Goal: Task Accomplishment & Management: Use online tool/utility

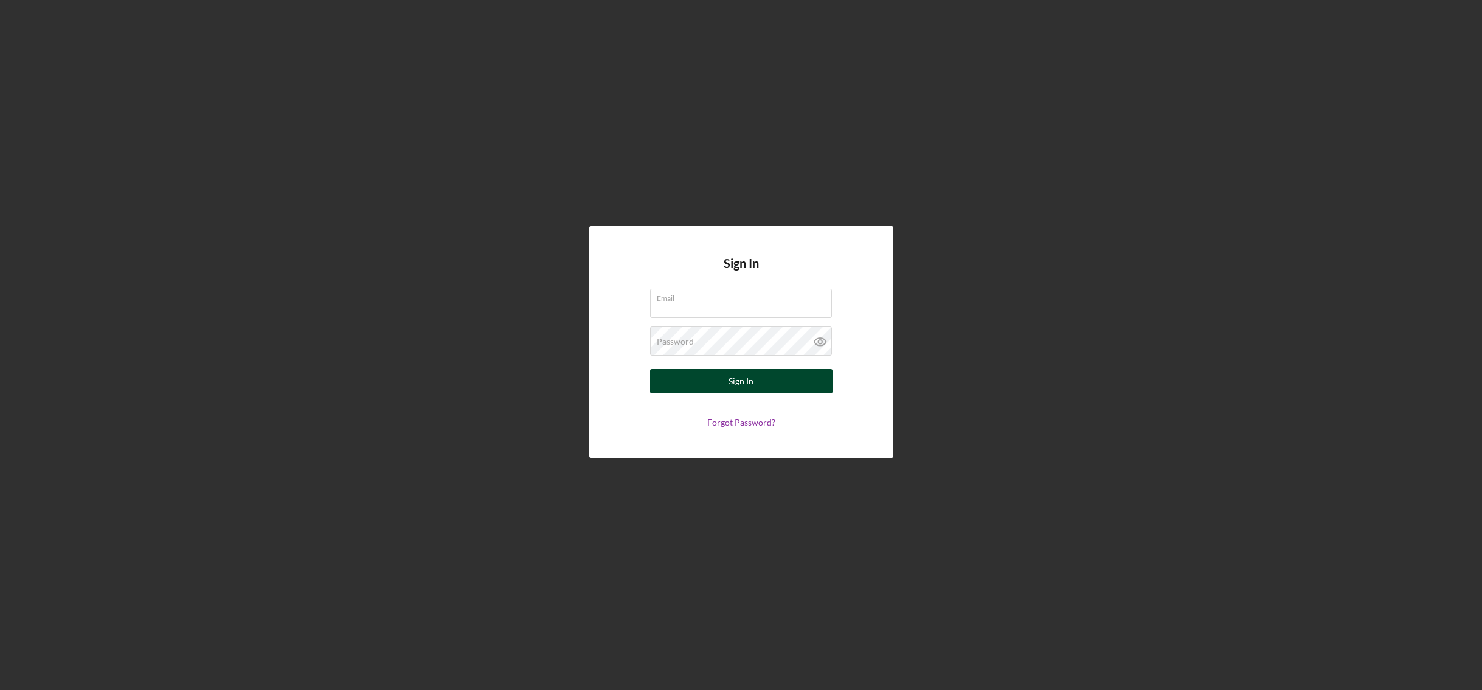
type input "[EMAIL_ADDRESS][DOMAIN_NAME]"
click at [786, 387] on button "Sign In" at bounding box center [741, 381] width 182 height 24
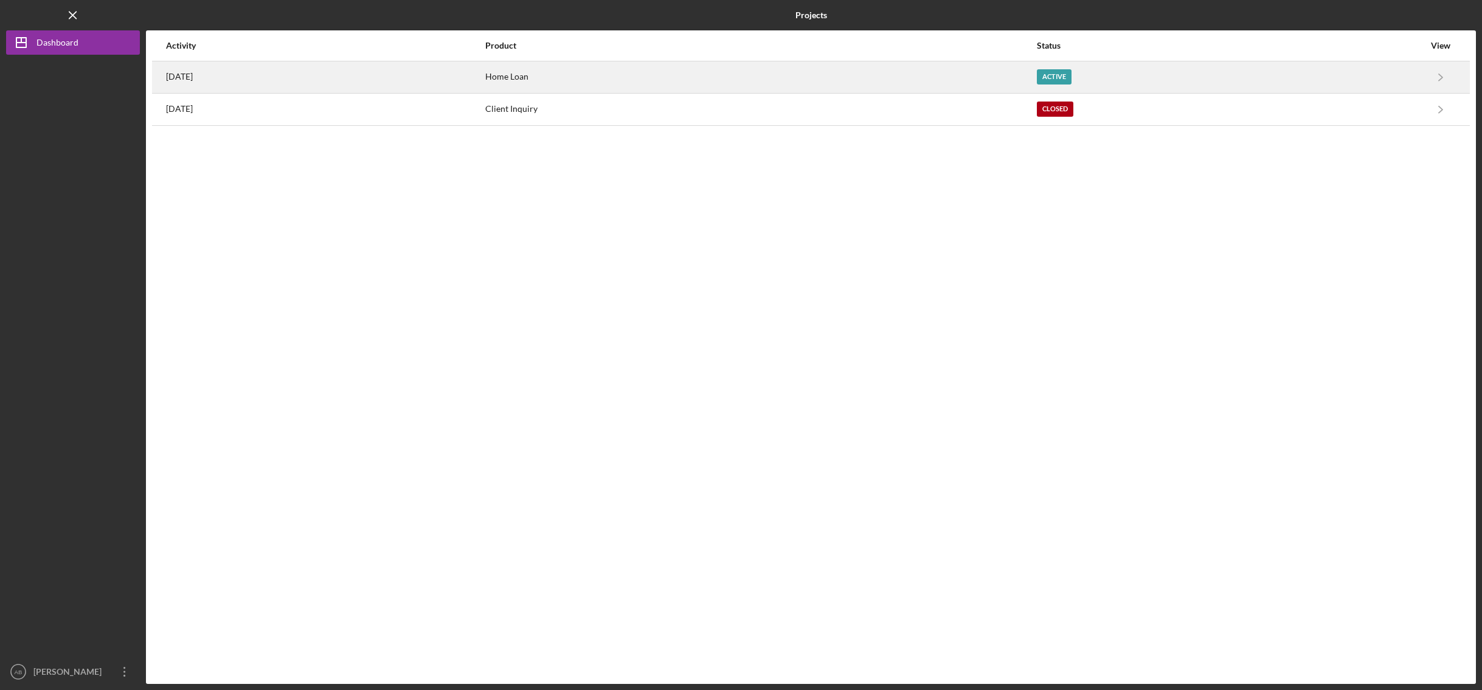
click at [1071, 77] on div "Active" at bounding box center [1054, 76] width 35 height 15
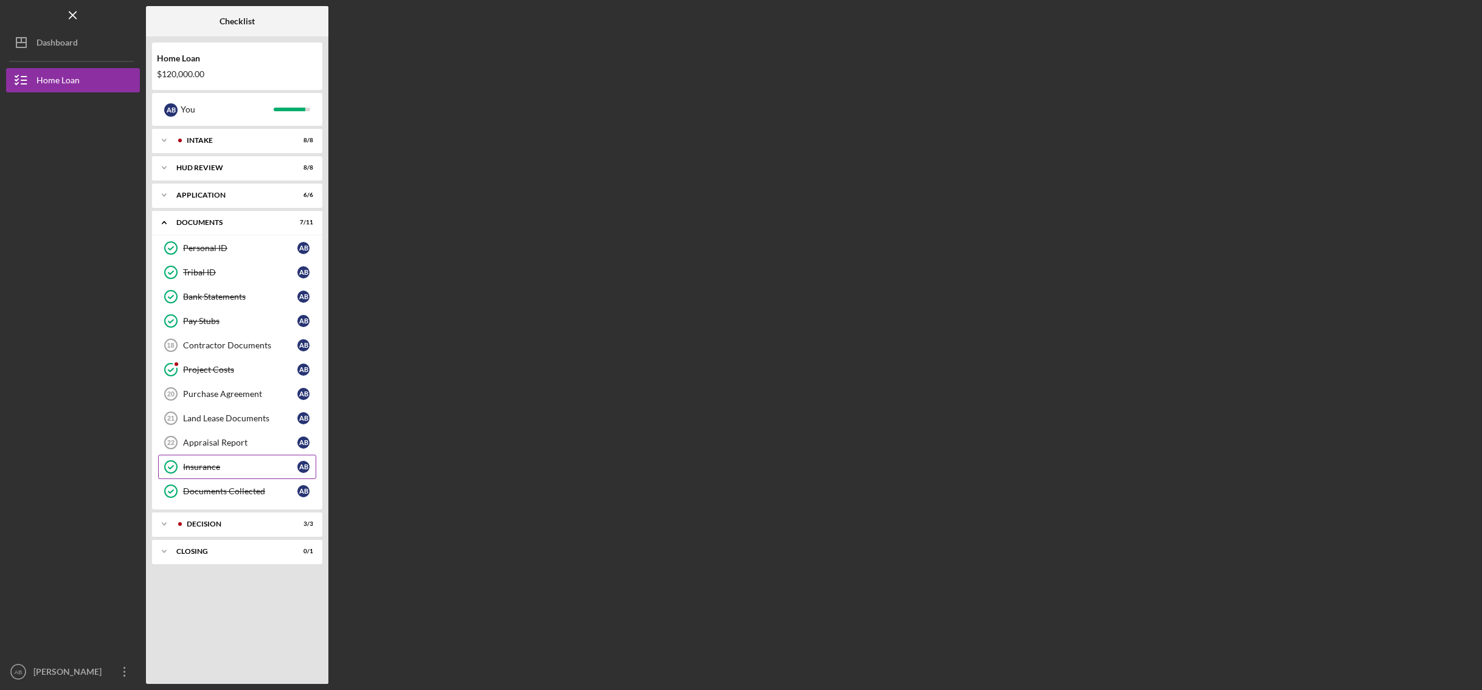
click at [233, 475] on link "Insurance Insurance A B" at bounding box center [237, 467] width 158 height 24
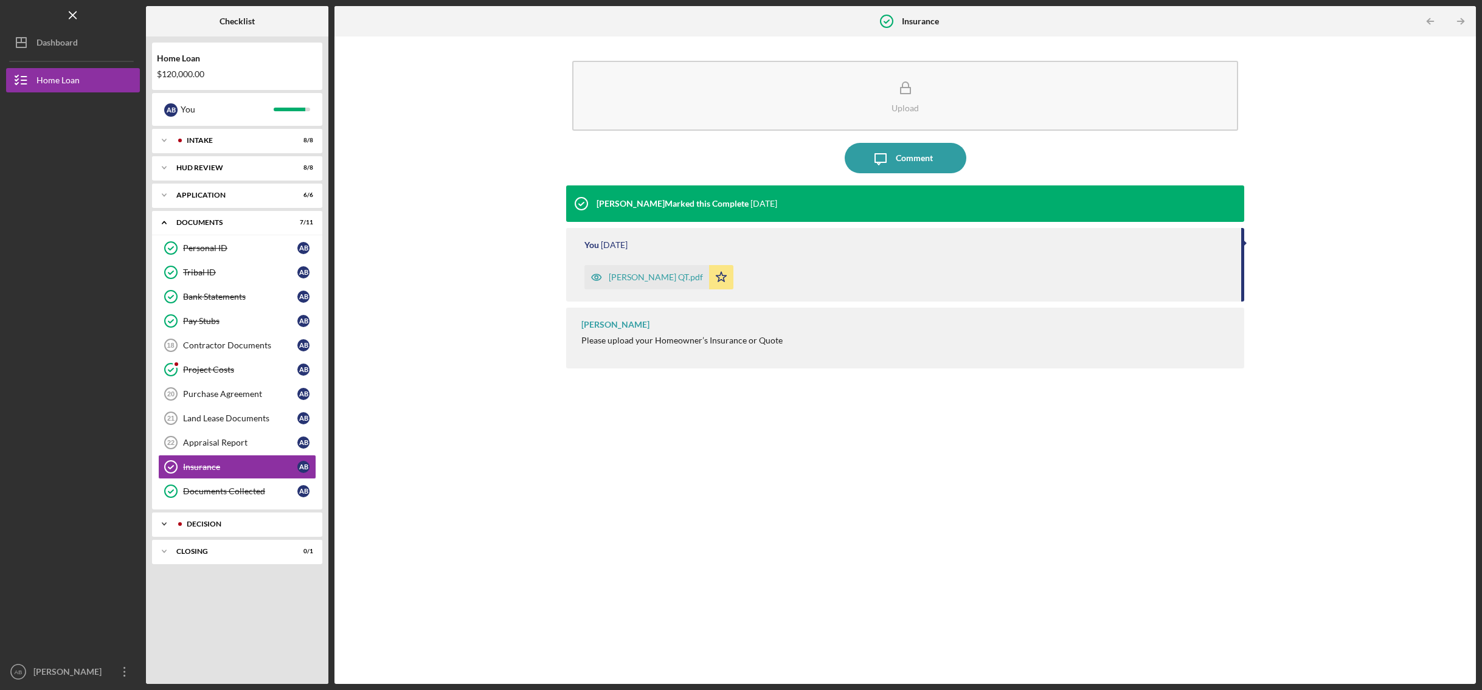
click at [241, 514] on div "Icon/Expander Decision 3 / 3" at bounding box center [237, 524] width 170 height 24
click at [194, 629] on div "Closing" at bounding box center [241, 631] width 131 height 7
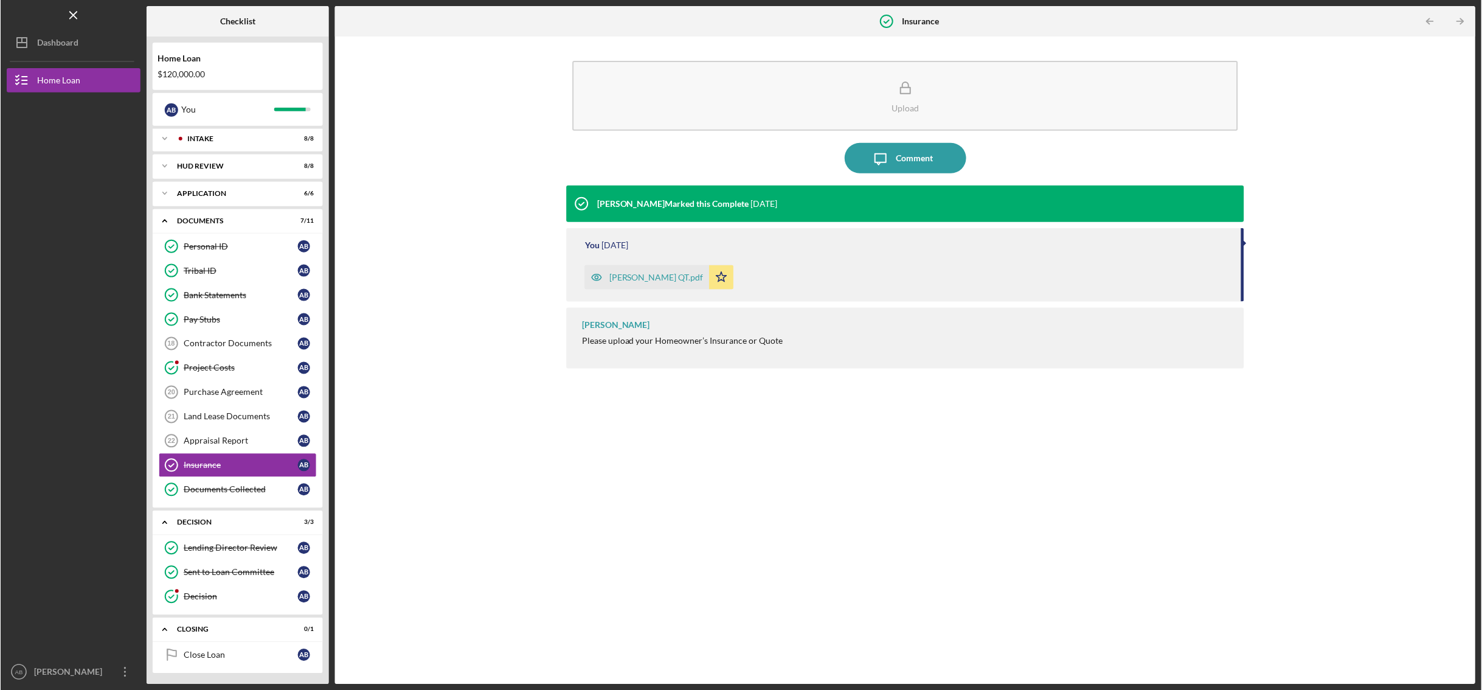
scroll to position [3, 0]
click at [222, 596] on div "Decision" at bounding box center [240, 595] width 114 height 10
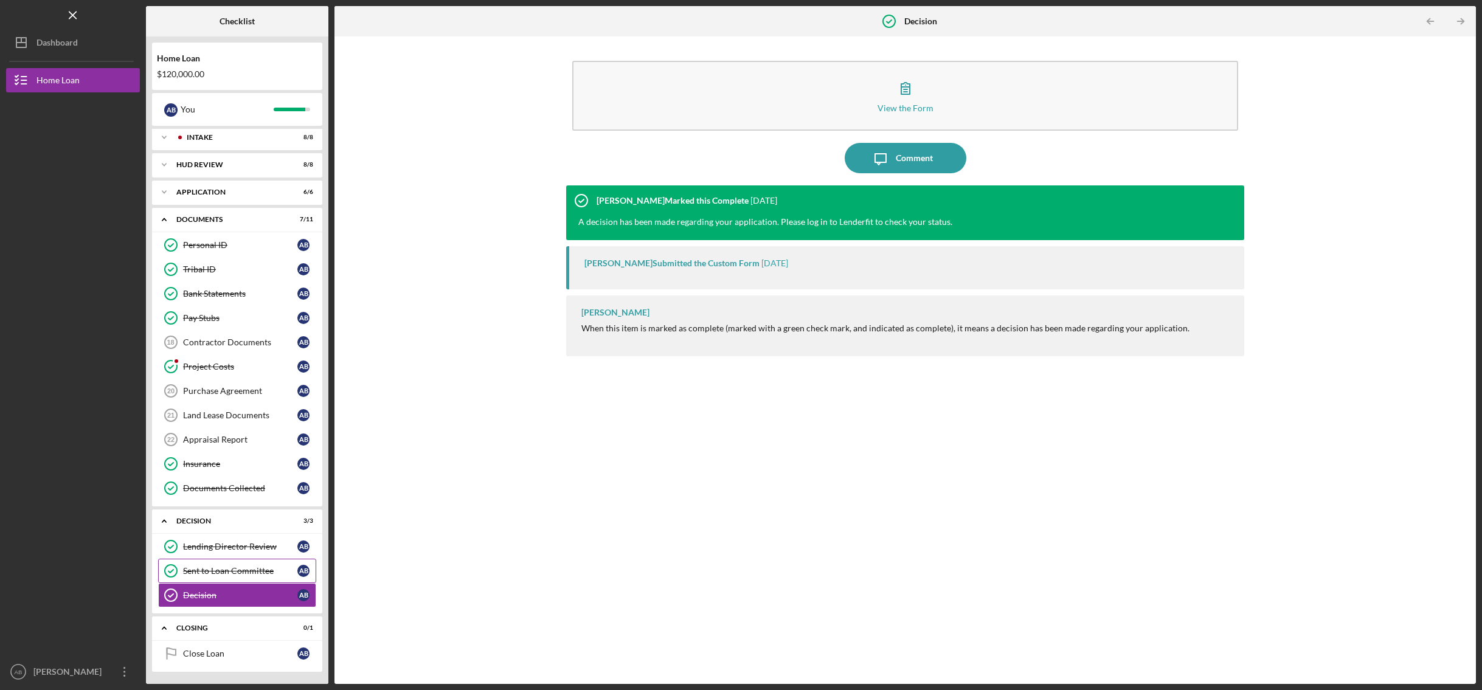
click at [222, 578] on link "Sent to Loan Committee Sent to Loan Committee A B" at bounding box center [237, 571] width 158 height 24
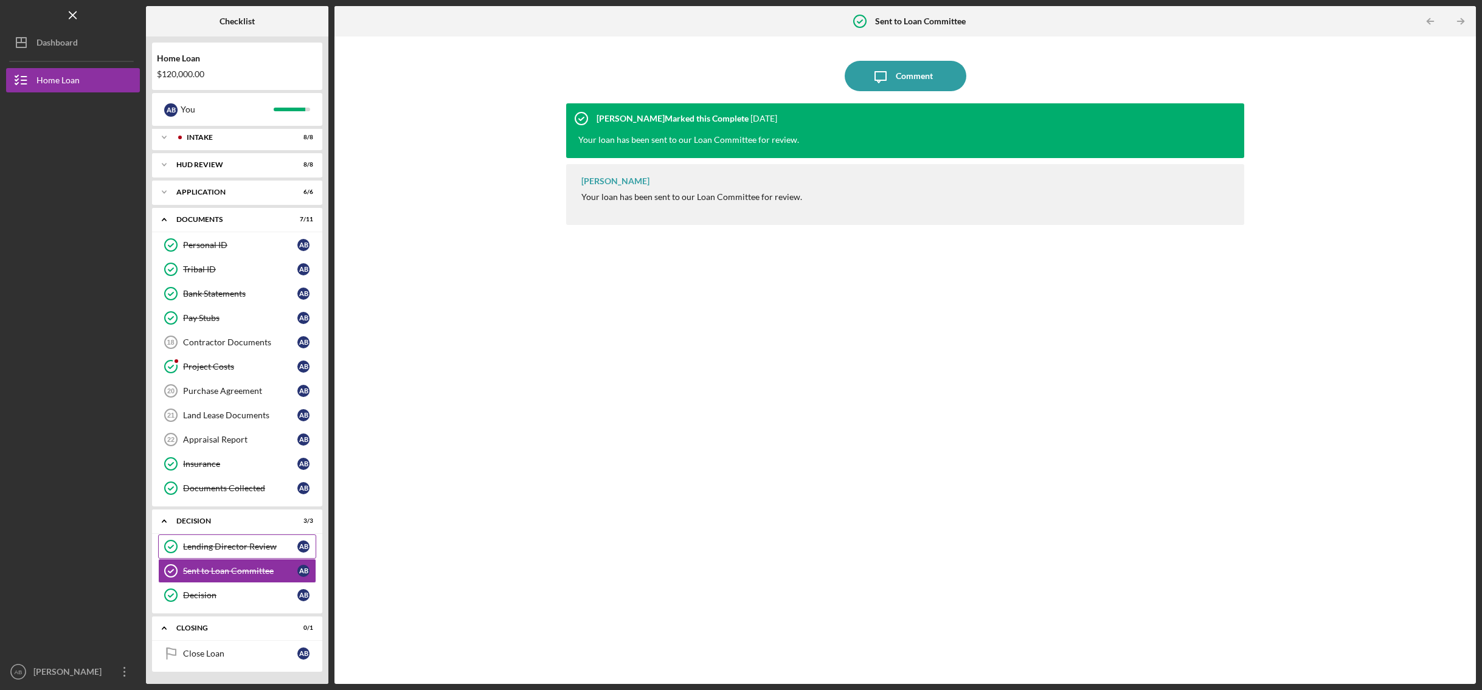
click at [224, 546] on div "Lending Director Review" at bounding box center [240, 547] width 114 height 10
click at [210, 647] on link "Close Loan Close Loan A B" at bounding box center [237, 654] width 158 height 24
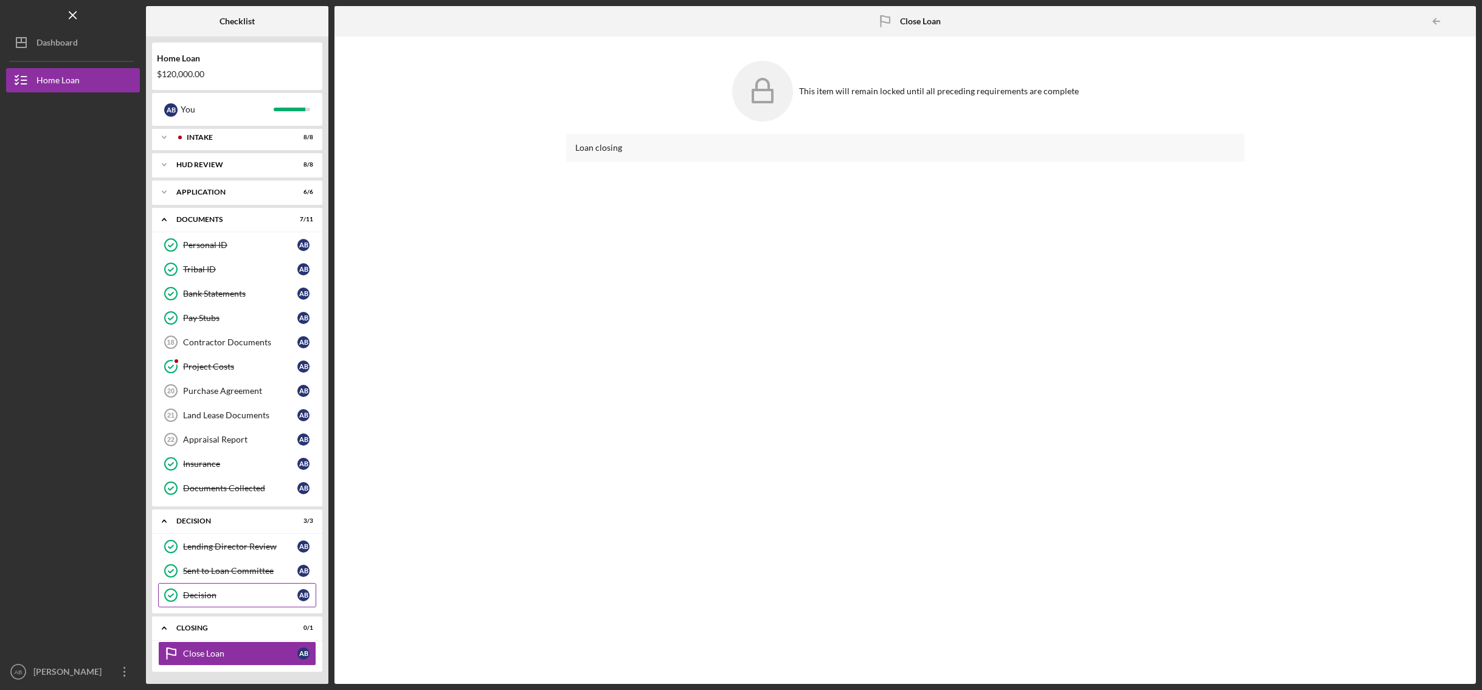
click at [241, 600] on div "Decision" at bounding box center [240, 595] width 114 height 10
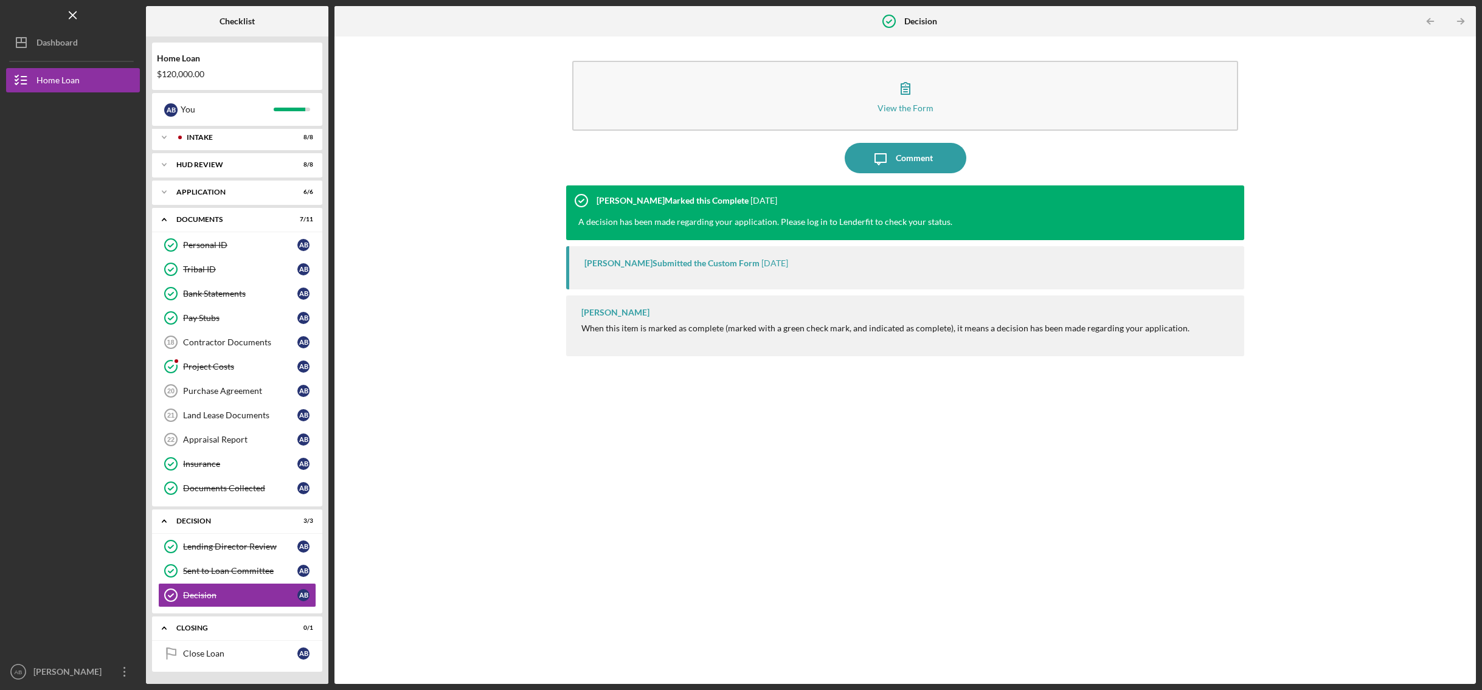
click at [241, 666] on div "Close Loan Close Loan A B" at bounding box center [237, 657] width 170 height 30
click at [234, 655] on div "Close Loan" at bounding box center [240, 654] width 114 height 10
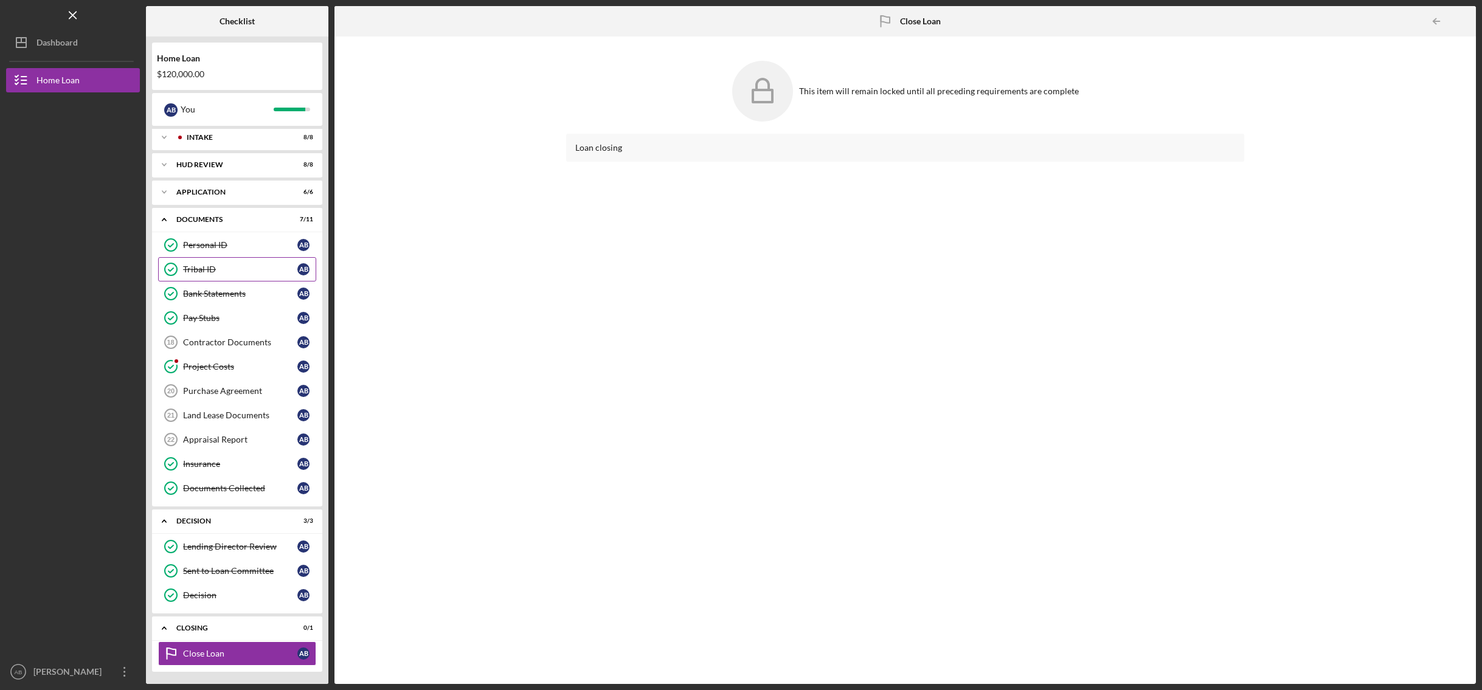
click at [245, 266] on div "Tribal ID" at bounding box center [240, 270] width 114 height 10
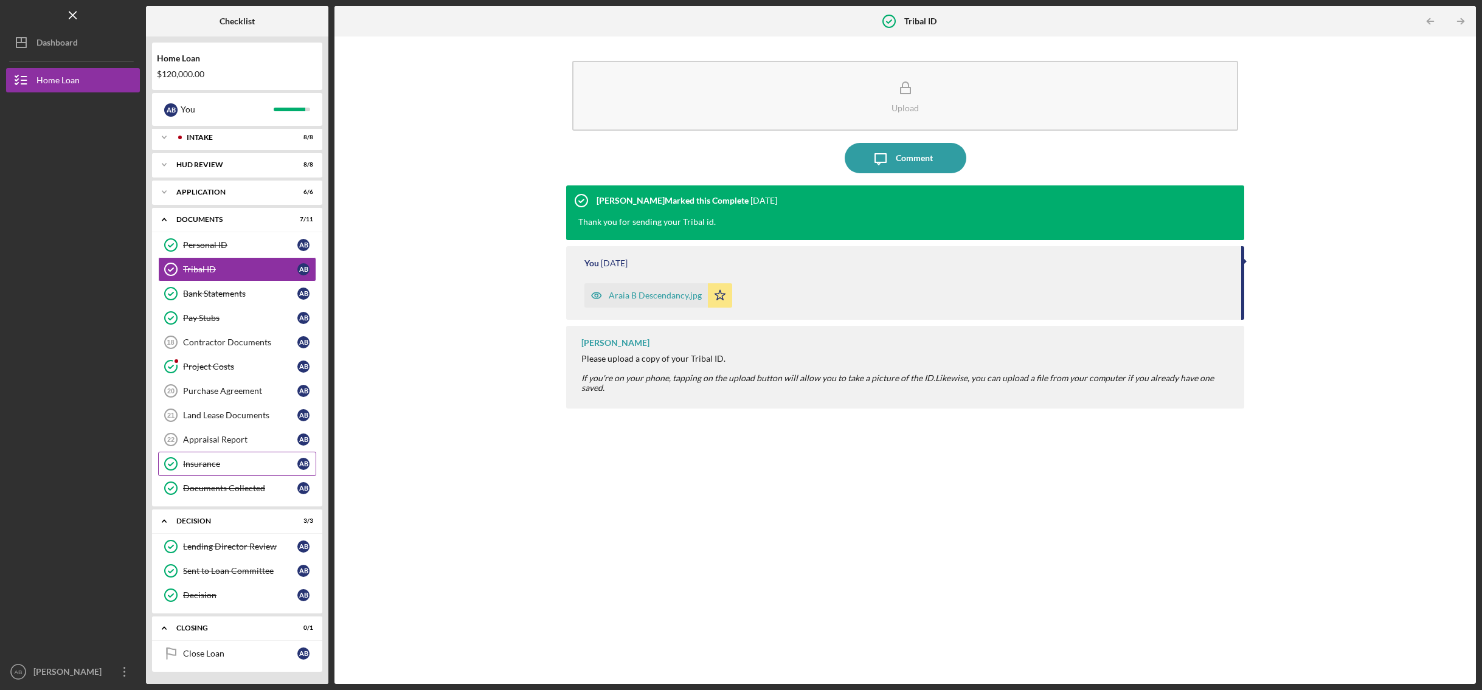
click at [229, 455] on link "Insurance Insurance A B" at bounding box center [237, 464] width 158 height 24
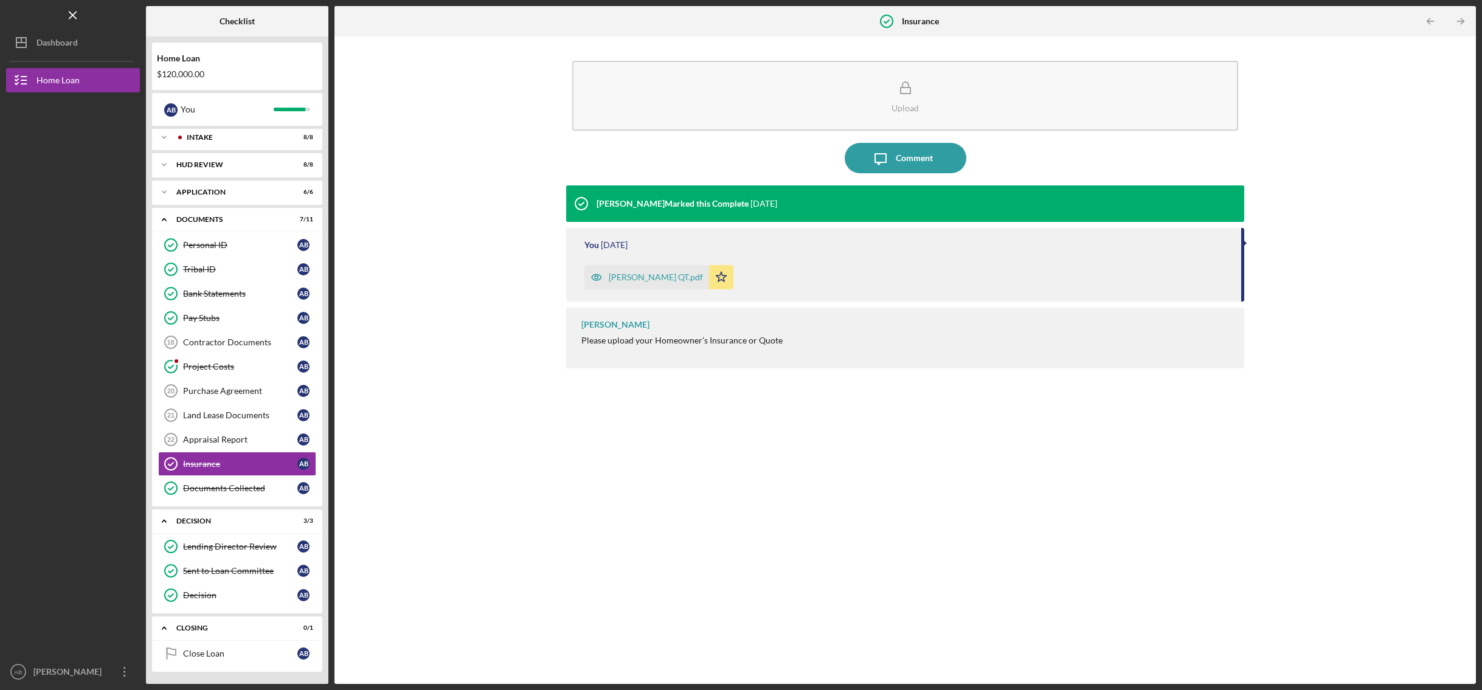
click at [652, 275] on div "[PERSON_NAME] QT.pdf" at bounding box center [656, 277] width 94 height 10
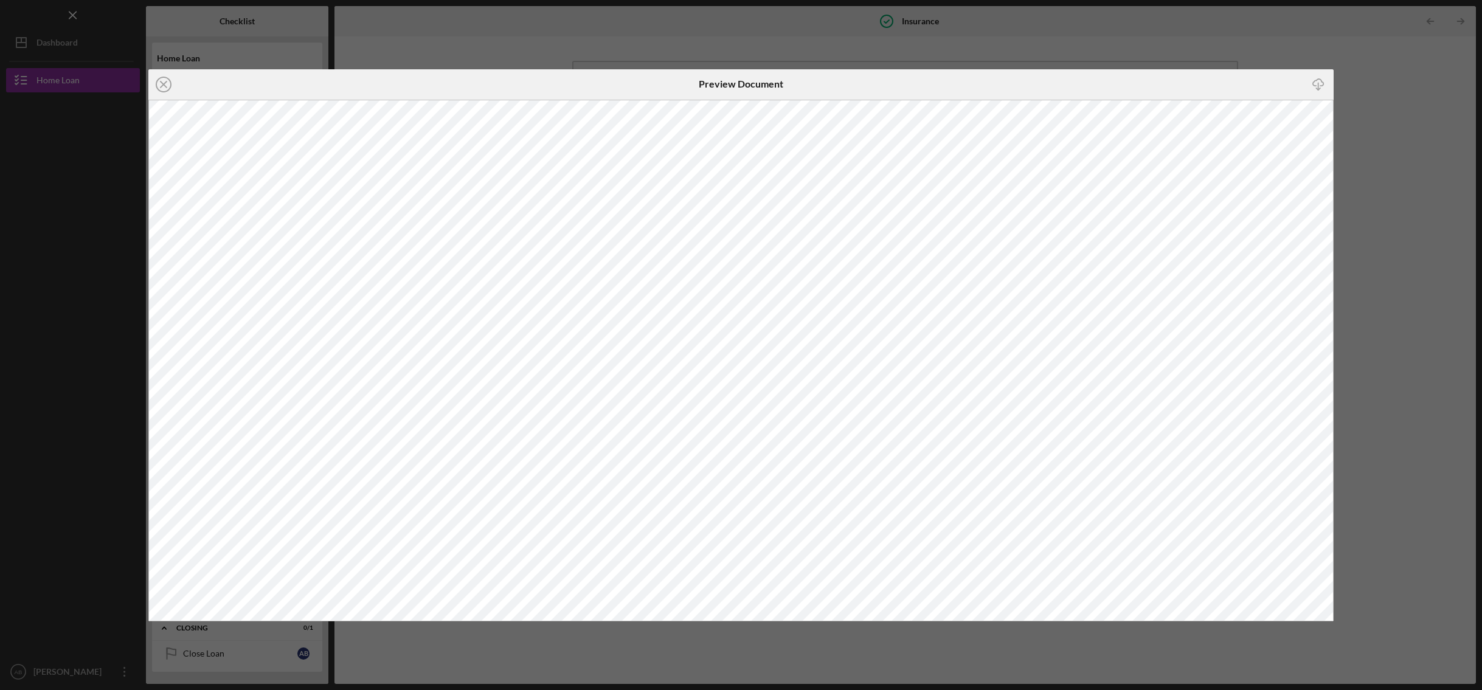
click at [1391, 314] on div "Icon/Close Preview Document Icon/Download" at bounding box center [741, 345] width 1482 height 690
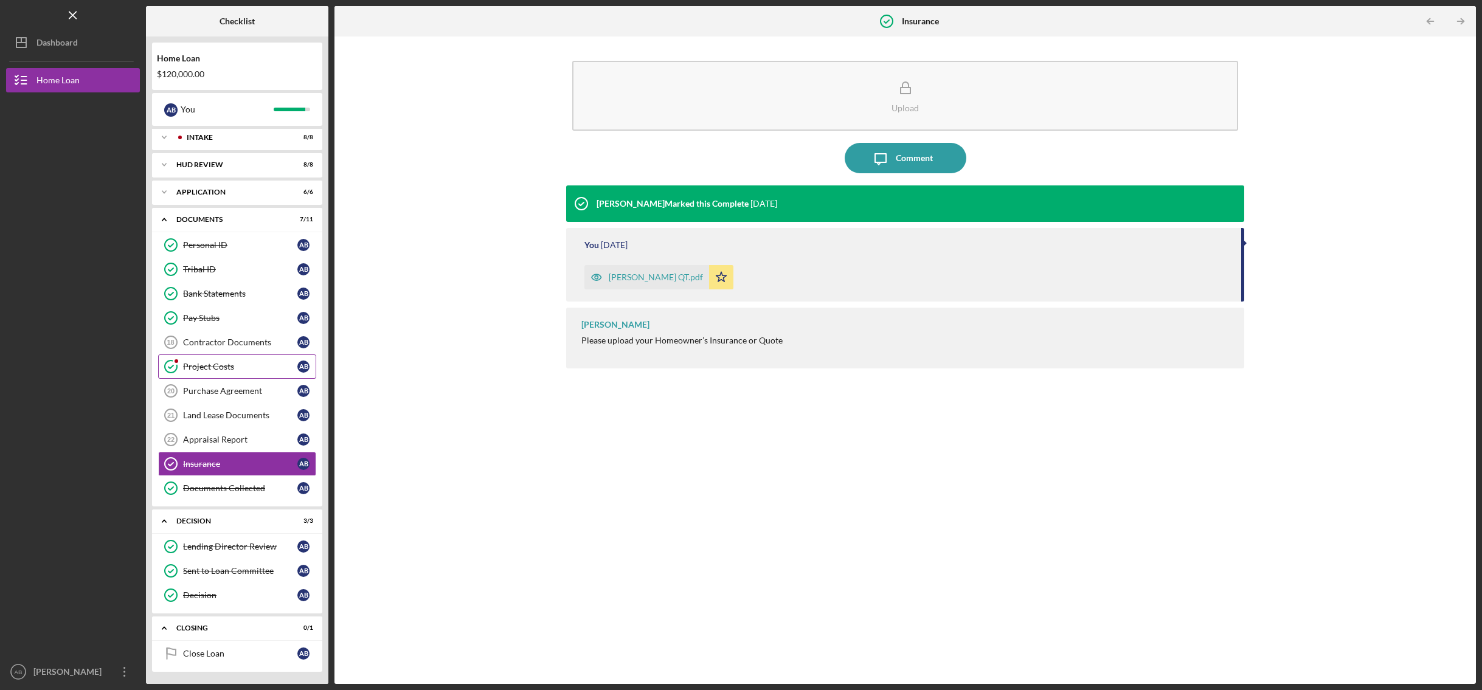
click at [241, 372] on link "Project Costs Project Costs A B" at bounding box center [237, 367] width 158 height 24
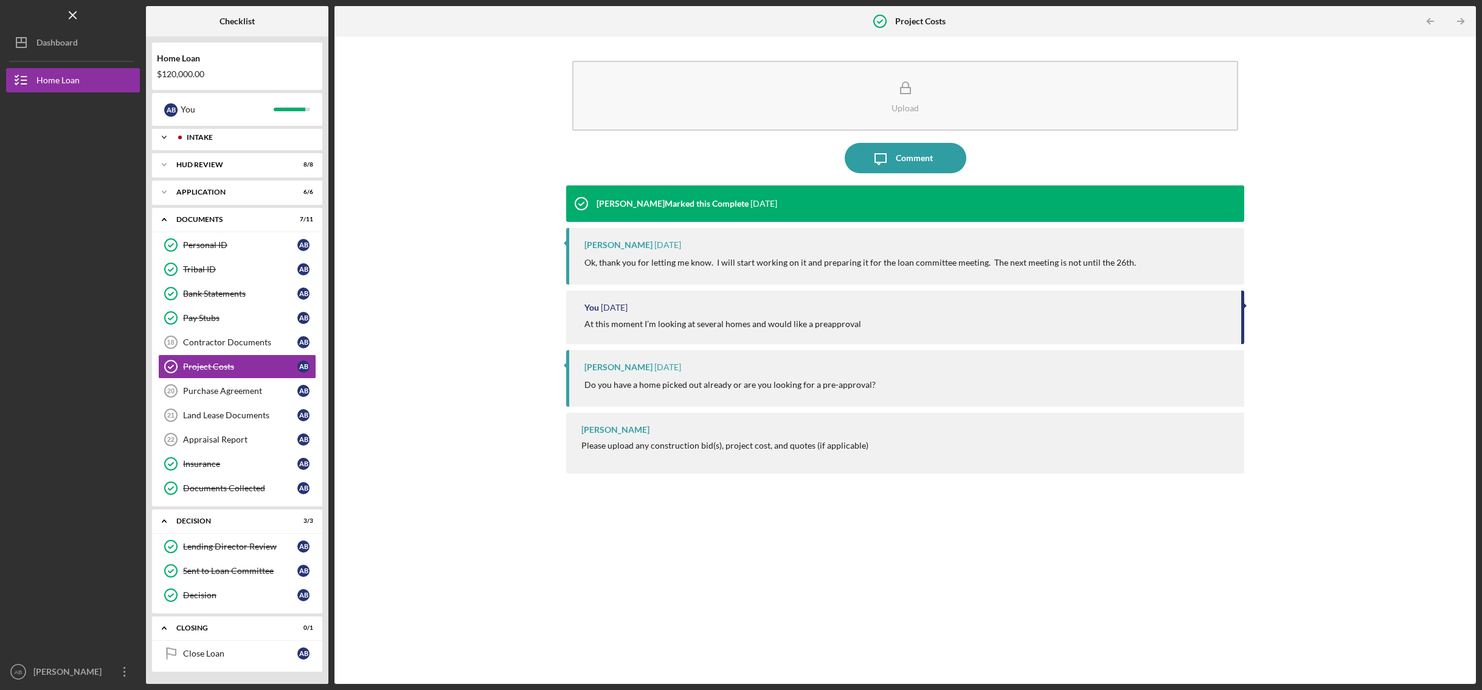
click at [213, 134] on div "Intake" at bounding box center [247, 137] width 120 height 7
